Goal: Check status: Check status

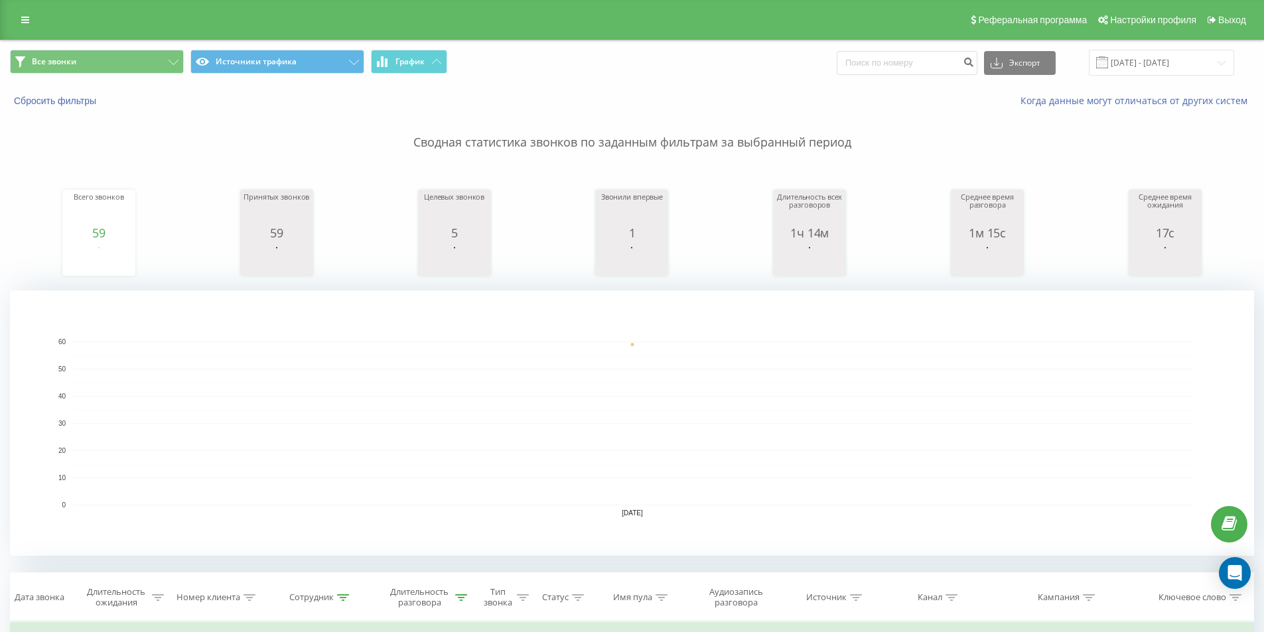
click at [543, 409] on rect "A chart." at bounding box center [632, 424] width 1120 height 164
click at [0, 0] on icon at bounding box center [0, 0] width 0 height 0
click at [1155, 60] on input "[DATE] - [DATE]" at bounding box center [1160, 63] width 145 height 26
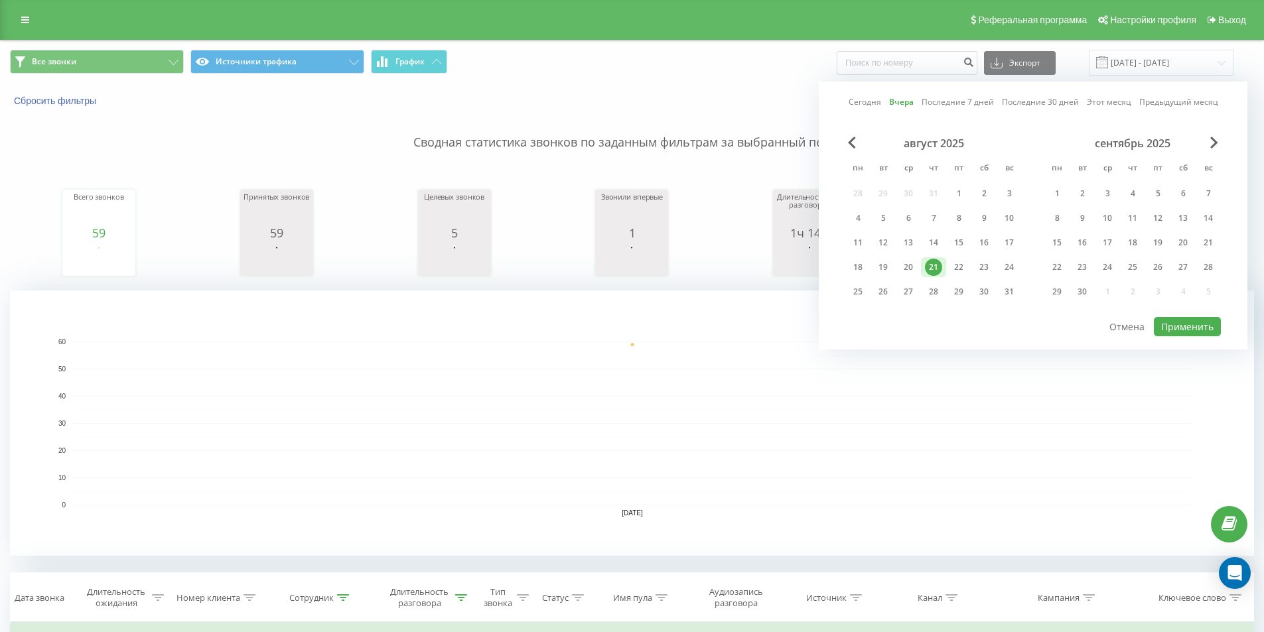
click at [945, 274] on div "21" at bounding box center [933, 267] width 25 height 20
click at [956, 270] on div "22" at bounding box center [958, 267] width 17 height 17
click at [1177, 327] on button "Применить" at bounding box center [1186, 326] width 67 height 19
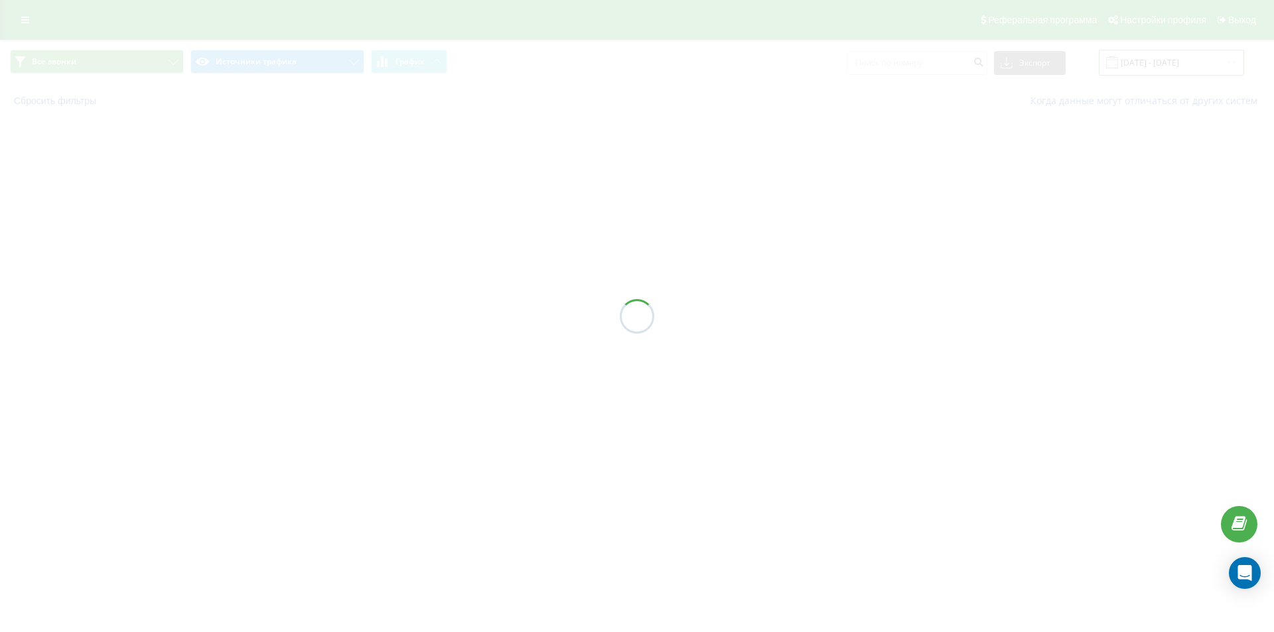
click at [1171, 65] on input "[DATE] - [DATE]" at bounding box center [1170, 63] width 145 height 26
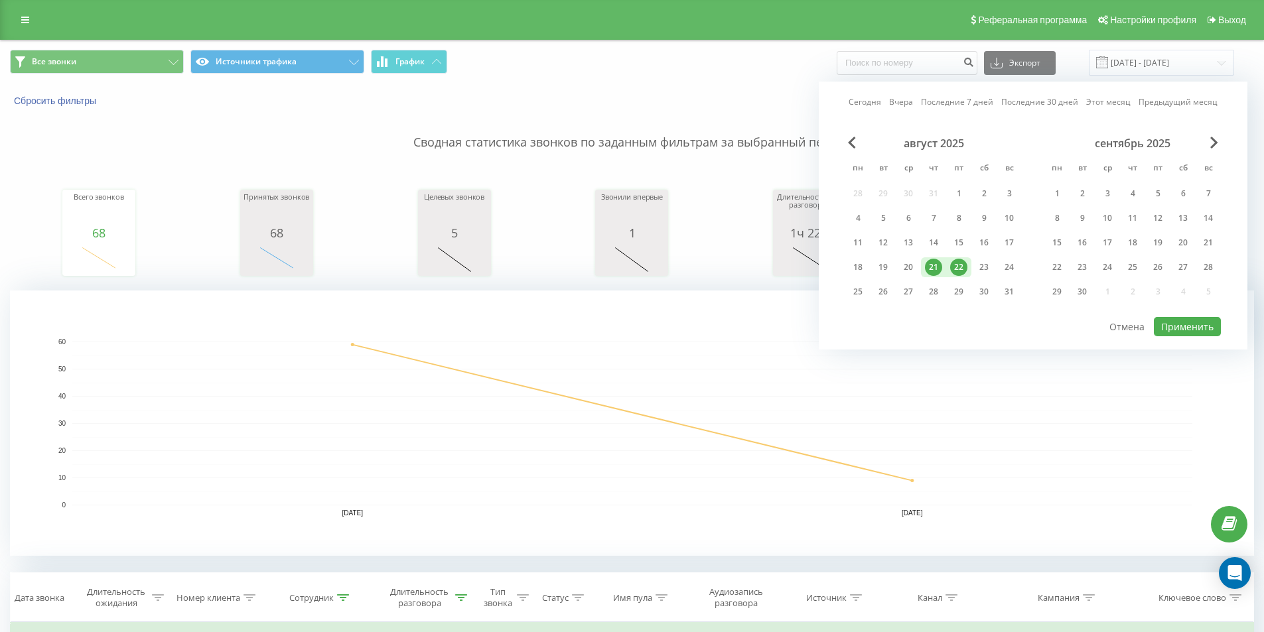
click at [959, 269] on div "22" at bounding box center [958, 267] width 17 height 17
click at [1183, 321] on button "Применить" at bounding box center [1186, 326] width 67 height 19
type input "[DATE] - [DATE]"
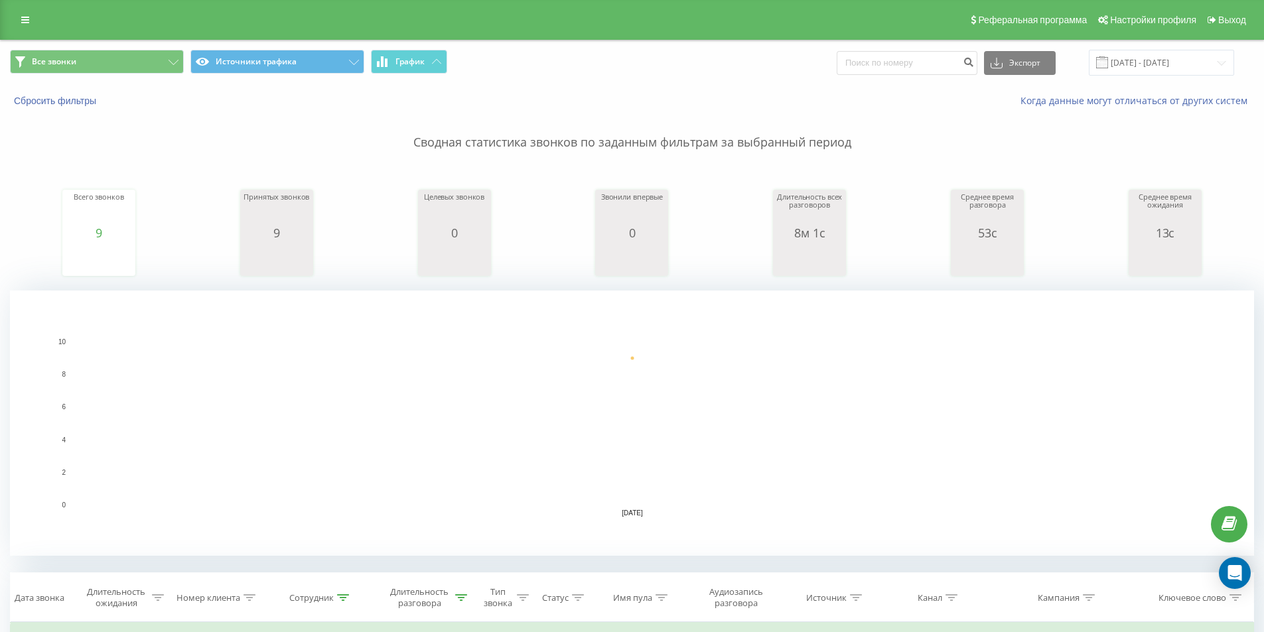
click at [368, 432] on rect "A chart." at bounding box center [632, 424] width 1120 height 164
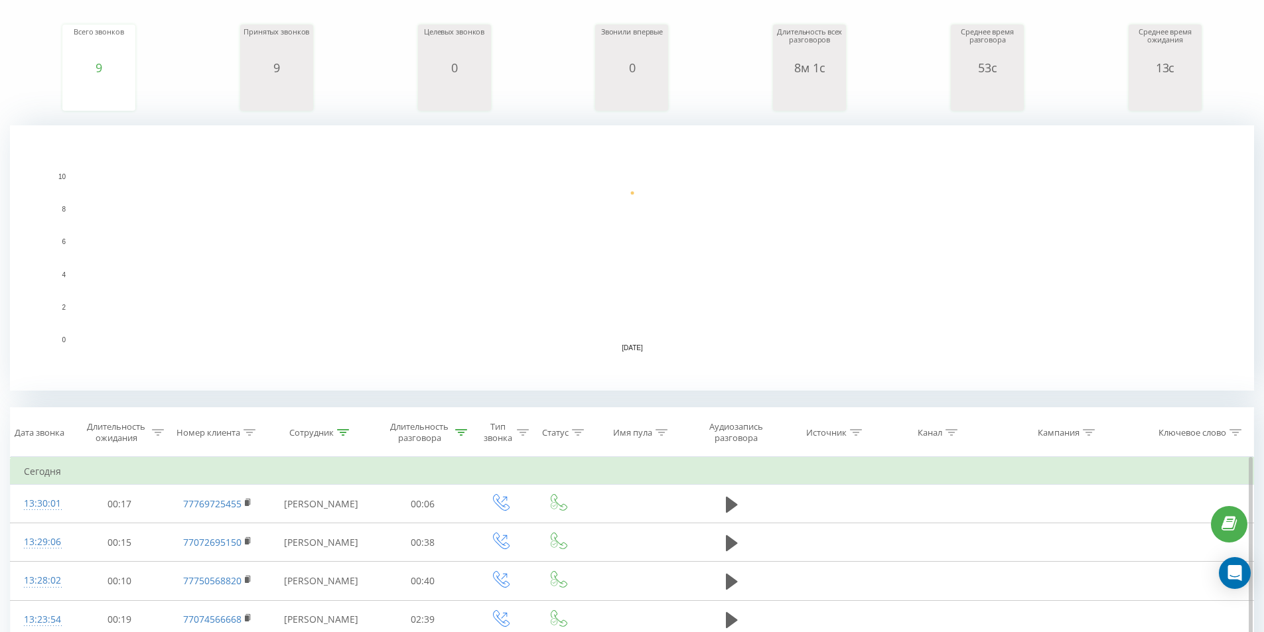
scroll to position [66, 0]
